Goal: Information Seeking & Learning: Find specific fact

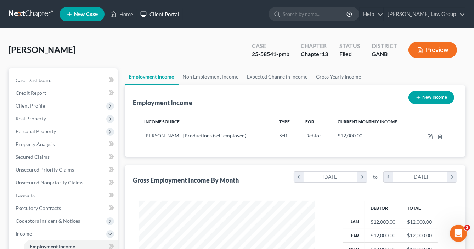
scroll to position [126, 191]
click at [130, 13] on link "Home" at bounding box center [122, 14] width 30 height 13
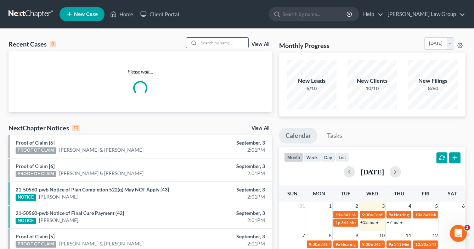
drag, startPoint x: 208, startPoint y: 43, endPoint x: 216, endPoint y: 40, distance: 7.8
click at [210, 41] on input "search" at bounding box center [224, 43] width 50 height 10
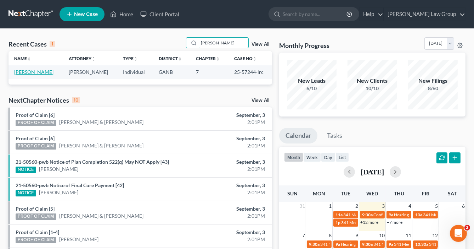
type input "[PERSON_NAME]"
click at [34, 71] on link "[PERSON_NAME]" at bounding box center [33, 72] width 39 height 6
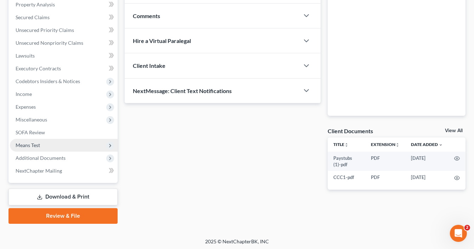
scroll to position [140, 0]
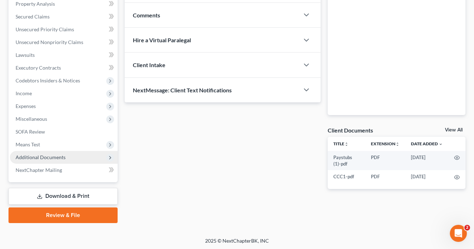
click at [47, 155] on span "Additional Documents" at bounding box center [41, 157] width 50 height 6
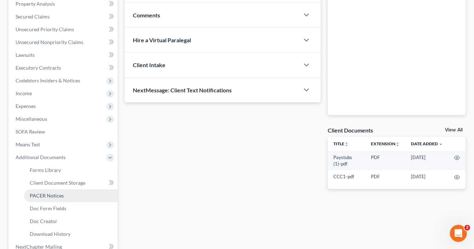
click at [66, 193] on link "PACER Notices" at bounding box center [71, 195] width 94 height 13
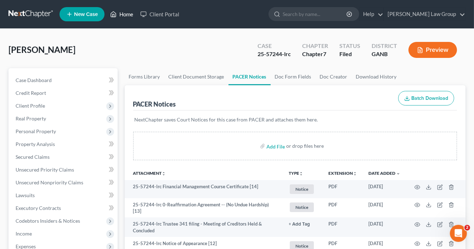
drag, startPoint x: 127, startPoint y: 15, endPoint x: 230, endPoint y: 39, distance: 106.6
click at [127, 15] on link "Home" at bounding box center [122, 14] width 30 height 13
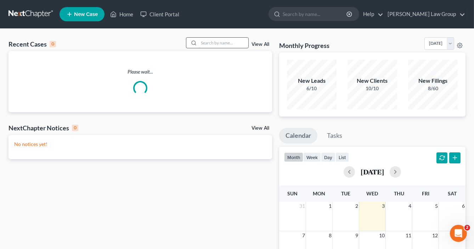
click at [205, 42] on input "search" at bounding box center [224, 43] width 50 height 10
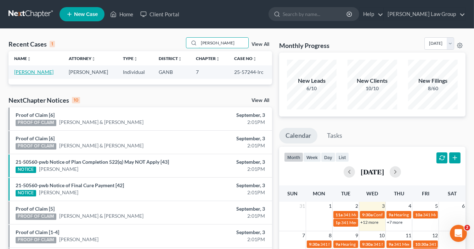
type input "[PERSON_NAME]"
click at [31, 70] on link "[PERSON_NAME]" at bounding box center [33, 72] width 39 height 6
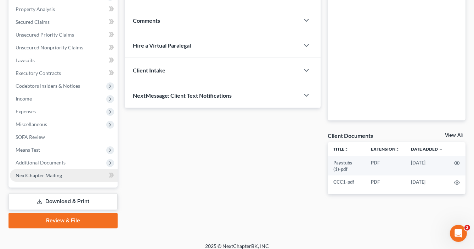
scroll to position [140, 0]
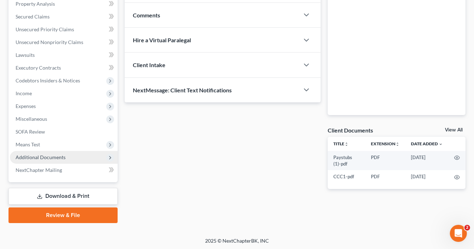
click at [53, 157] on span "Additional Documents" at bounding box center [41, 157] width 50 height 6
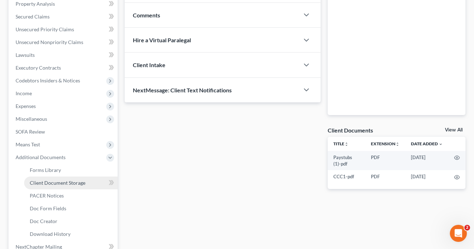
scroll to position [168, 0]
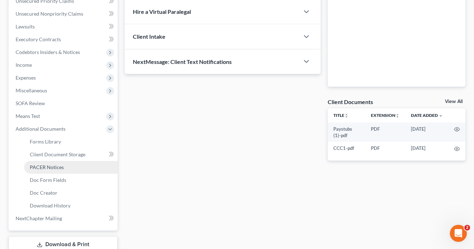
click at [55, 166] on span "PACER Notices" at bounding box center [47, 167] width 34 height 6
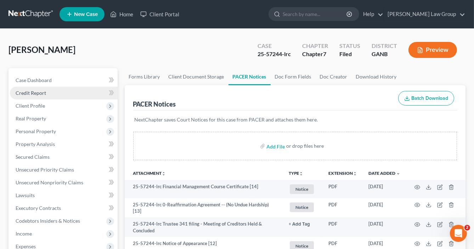
click at [40, 93] on span "Credit Report" at bounding box center [31, 93] width 30 height 6
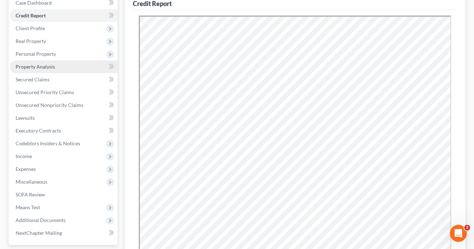
scroll to position [119, 0]
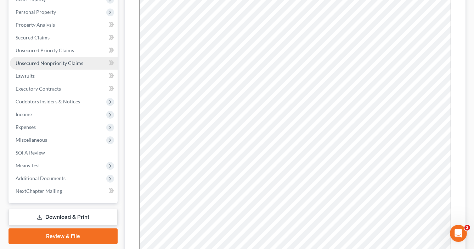
drag, startPoint x: 44, startPoint y: 61, endPoint x: 65, endPoint y: 63, distance: 21.3
click at [44, 61] on span "Unsecured Nonpriority Claims" at bounding box center [50, 63] width 68 height 6
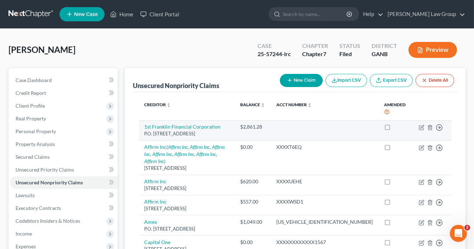
drag, startPoint x: 211, startPoint y: 133, endPoint x: 144, endPoint y: 126, distance: 67.8
click at [144, 126] on td "1st Franklin Financial Corporation P.O. [STREET_ADDRESS]" at bounding box center [187, 130] width 96 height 20
copy td "1st Franklin Financial Corporation P.O. [STREET_ADDRESS]"
